Goal: Communication & Community: Participate in discussion

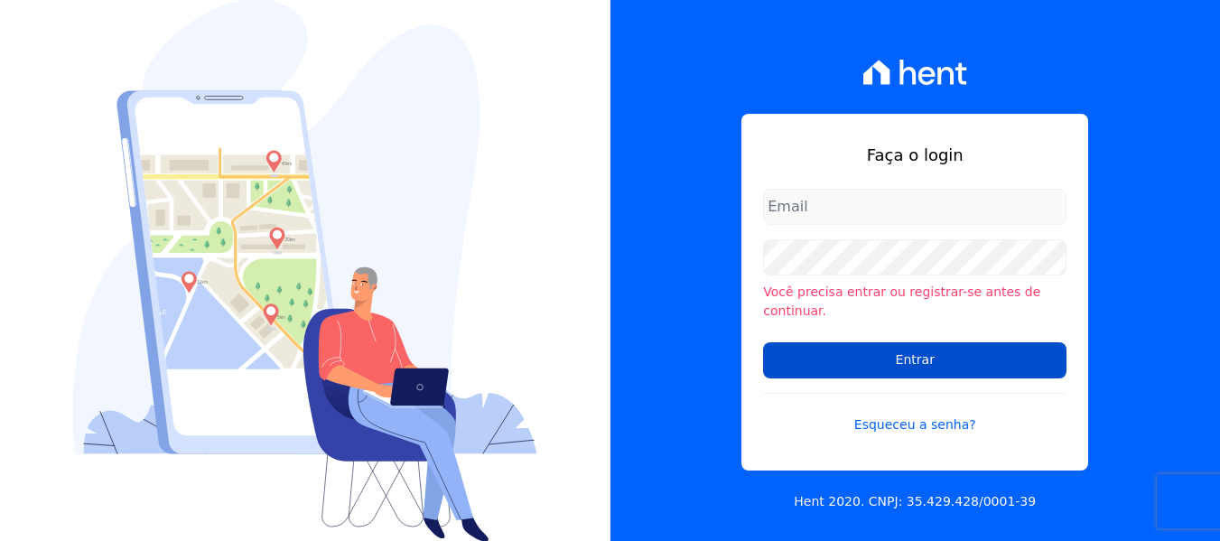
type input "[EMAIL_ADDRESS][DOMAIN_NAME]"
click at [834, 347] on input "Entrar" at bounding box center [914, 360] width 303 height 36
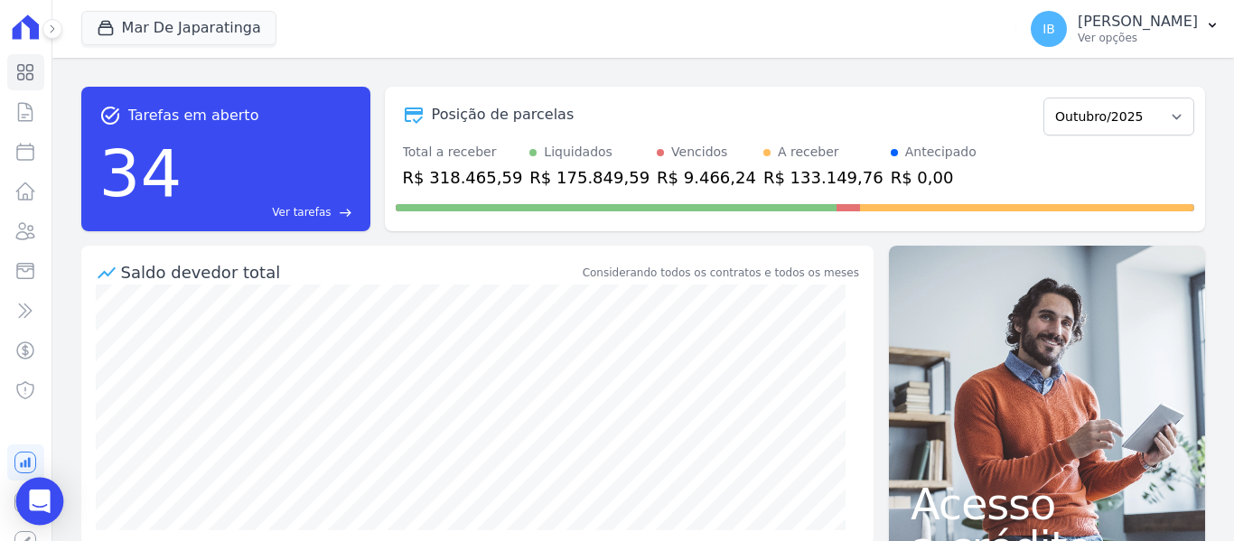
click at [41, 502] on icon "Open Intercom Messenger" at bounding box center [39, 501] width 21 height 23
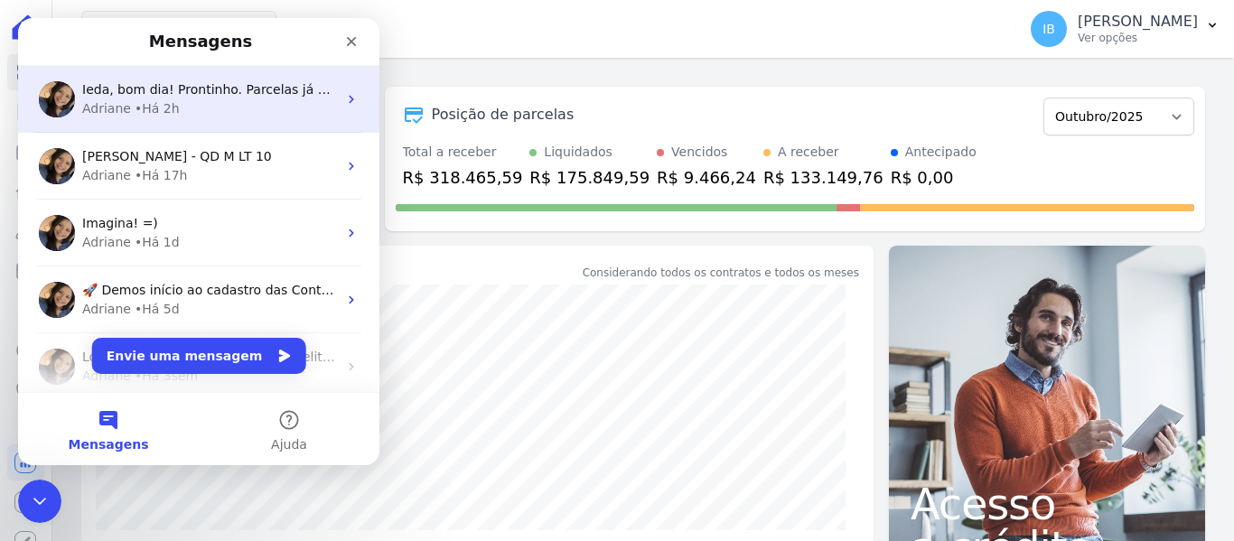
click at [209, 103] on div "Adriane • Há 2h" at bounding box center [209, 108] width 255 height 19
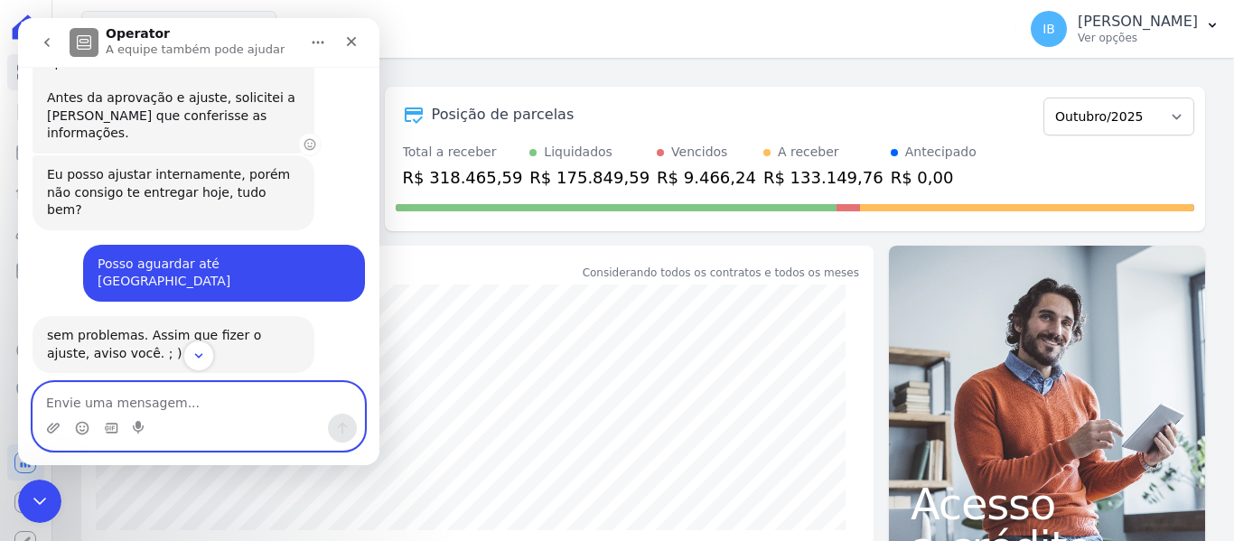
scroll to position [2324, 0]
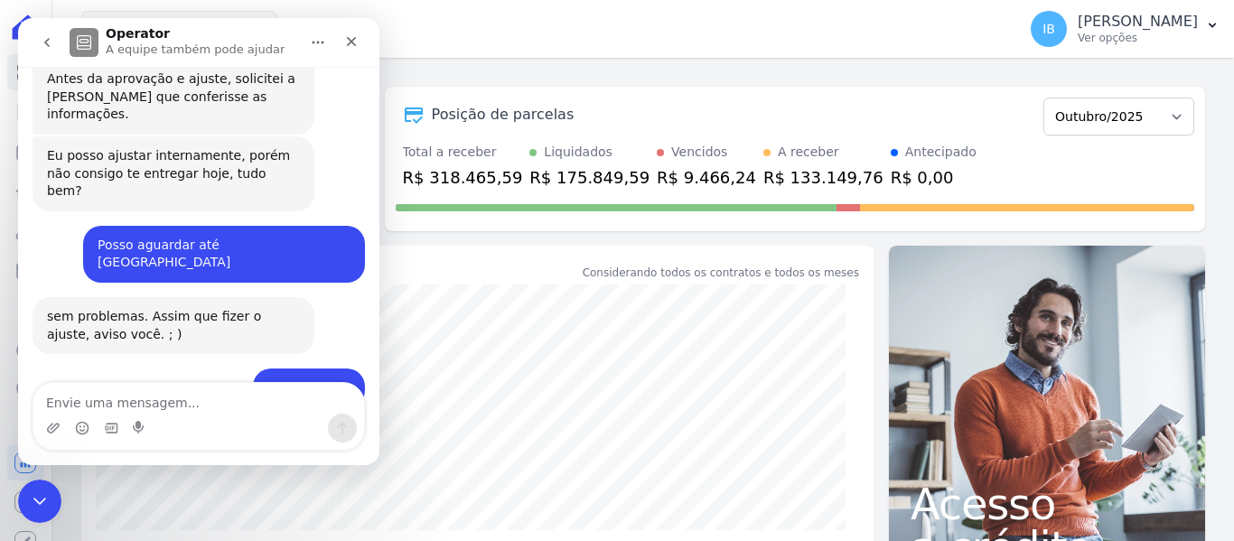
click at [40, 35] on icon "go back" at bounding box center [47, 42] width 14 height 14
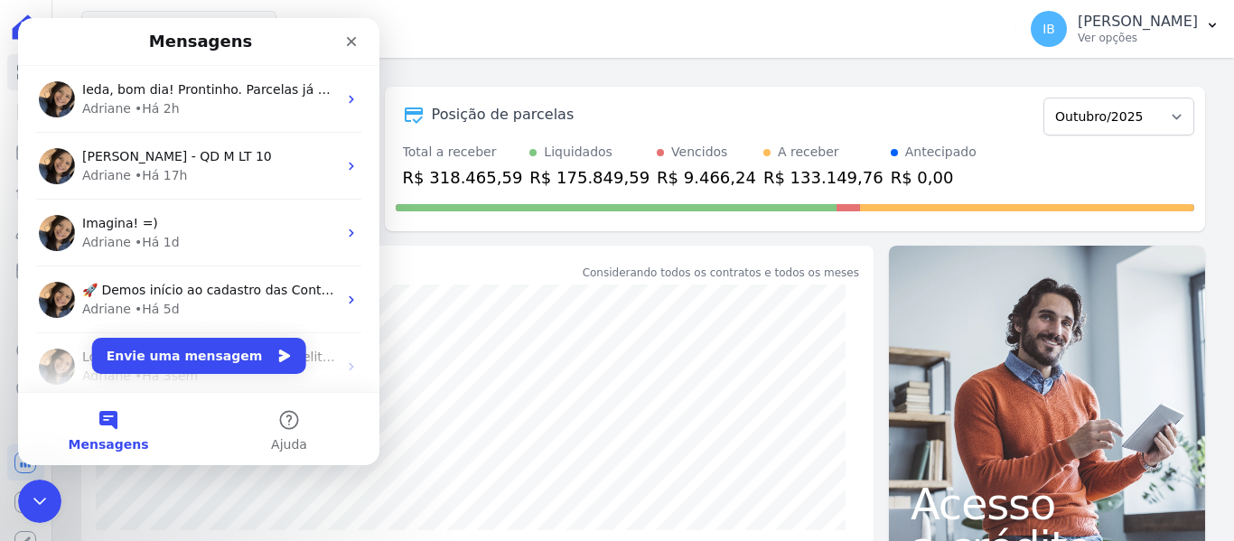
scroll to position [0, 0]
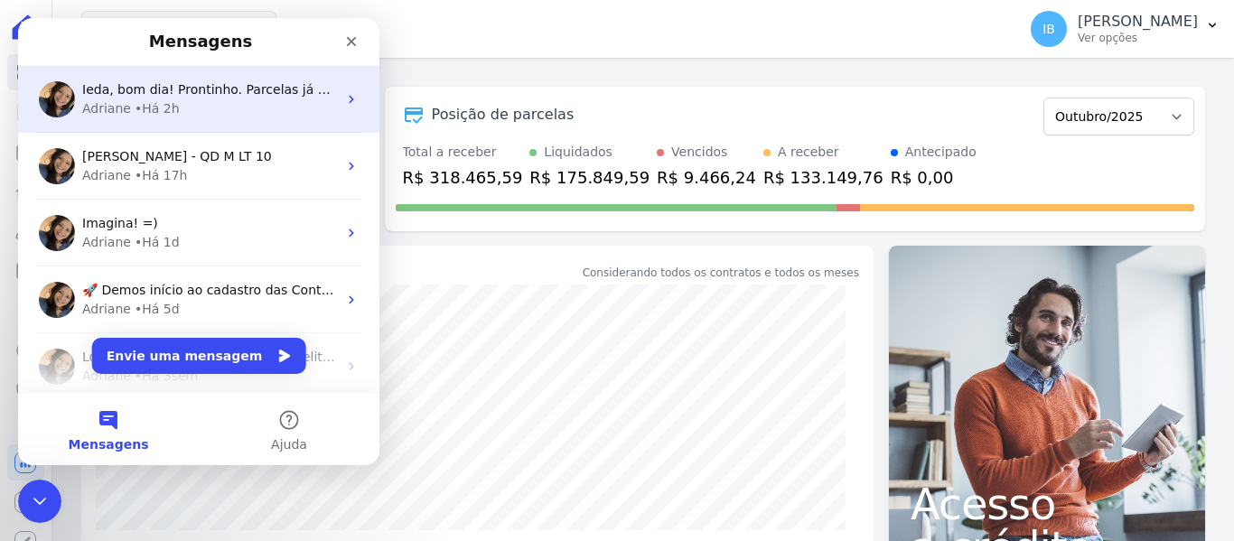
click at [161, 101] on div "• Há 2h" at bounding box center [157, 108] width 45 height 19
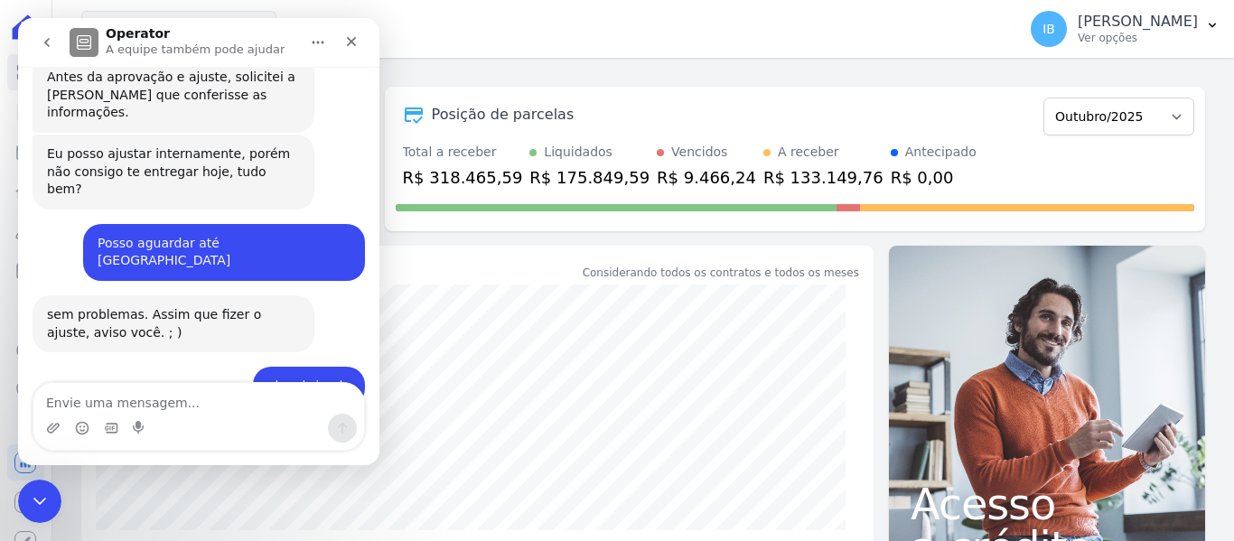
scroll to position [2324, 0]
